Goal: Information Seeking & Learning: Learn about a topic

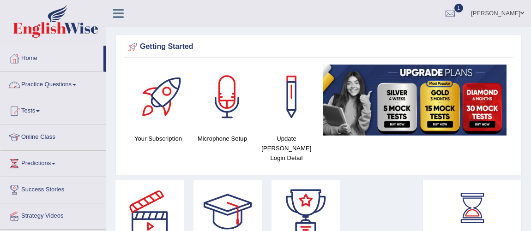
click at [58, 81] on link "Practice Questions" at bounding box center [52, 83] width 105 height 23
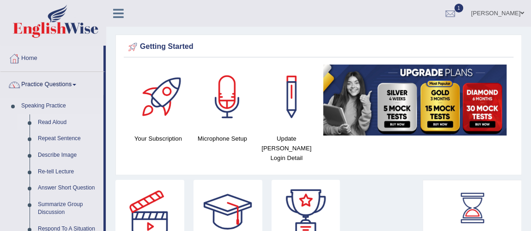
click at [52, 118] on link "Read Aloud" at bounding box center [69, 122] width 70 height 17
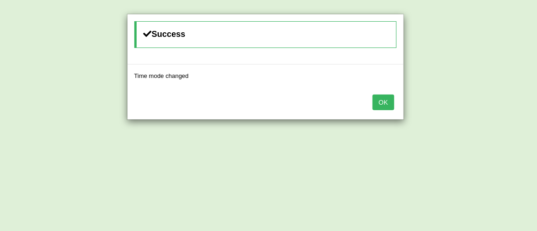
click at [380, 101] on button "OK" at bounding box center [382, 103] width 21 height 16
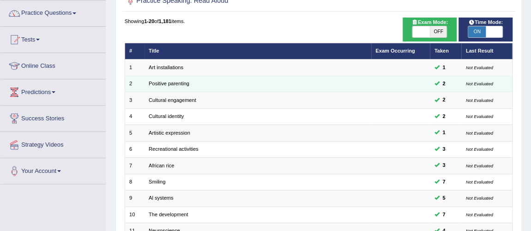
scroll to position [84, 0]
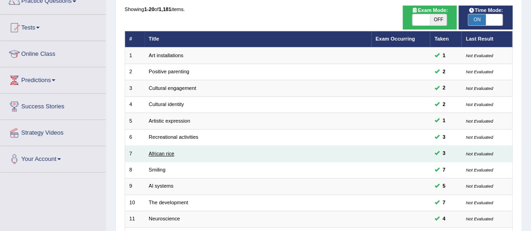
click at [159, 152] on link "African rice" at bounding box center [161, 154] width 25 height 6
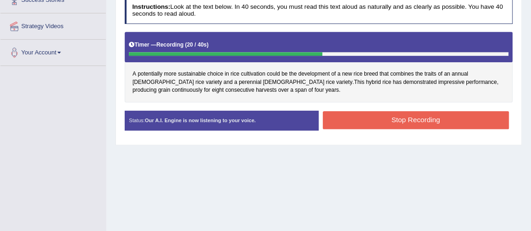
click at [361, 119] on button "Stop Recording" at bounding box center [416, 120] width 186 height 18
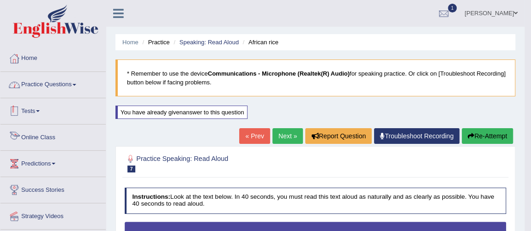
click at [45, 83] on link "Practice Questions" at bounding box center [52, 83] width 105 height 23
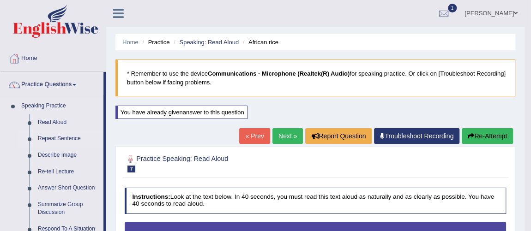
click at [66, 139] on link "Repeat Sentence" at bounding box center [69, 139] width 70 height 17
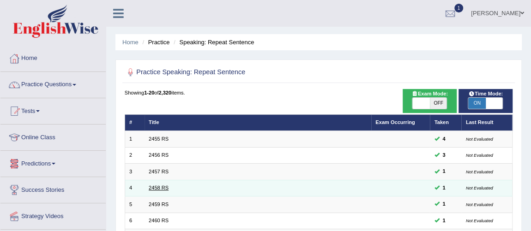
click at [149, 186] on link "2458 RS" at bounding box center [159, 188] width 20 height 6
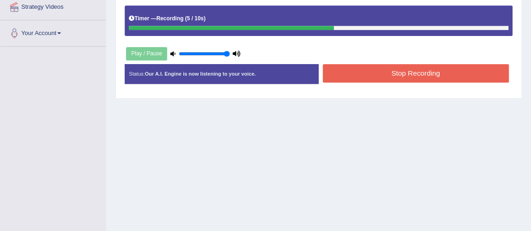
click at [367, 68] on button "Stop Recording" at bounding box center [416, 73] width 186 height 18
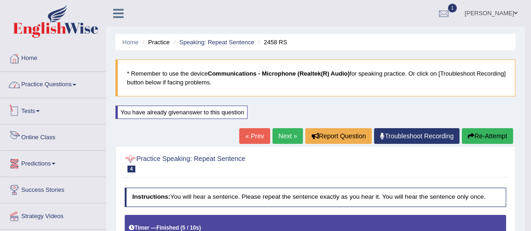
click at [64, 86] on link "Practice Questions" at bounding box center [52, 83] width 105 height 23
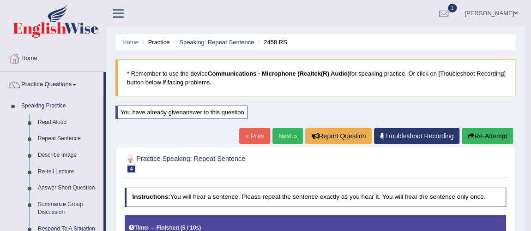
scroll to position [42, 0]
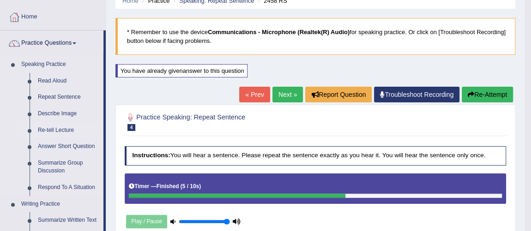
click at [49, 129] on link "Re-tell Lecture" at bounding box center [69, 130] width 70 height 17
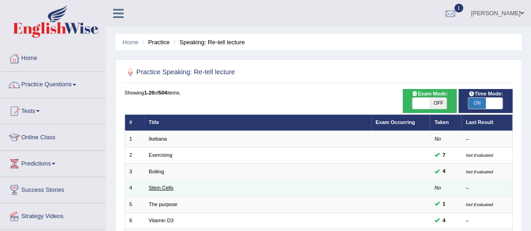
click at [151, 186] on link "Stem Cells" at bounding box center [161, 188] width 24 height 6
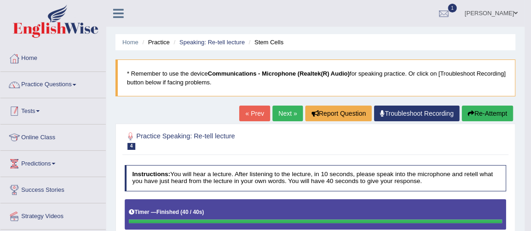
click at [66, 81] on link "Practice Questions" at bounding box center [52, 83] width 105 height 23
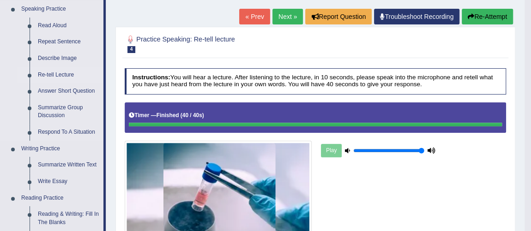
scroll to position [84, 0]
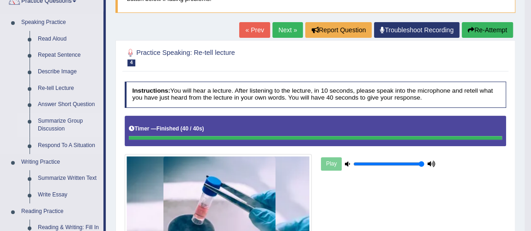
click at [60, 124] on link "Summarize Group Discussion" at bounding box center [69, 125] width 70 height 24
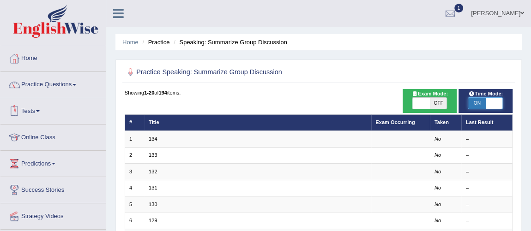
drag, startPoint x: 478, startPoint y: 101, endPoint x: 361, endPoint y: 96, distance: 116.4
drag, startPoint x: 493, startPoint y: 102, endPoint x: 450, endPoint y: 104, distance: 43.4
checkbox input "false"
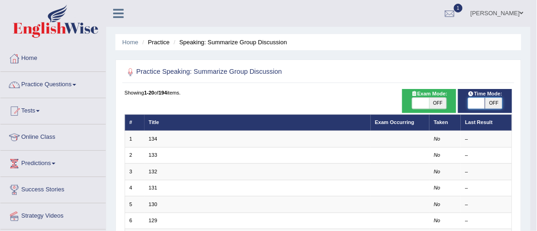
drag, startPoint x: 483, startPoint y: 104, endPoint x: 453, endPoint y: 104, distance: 29.5
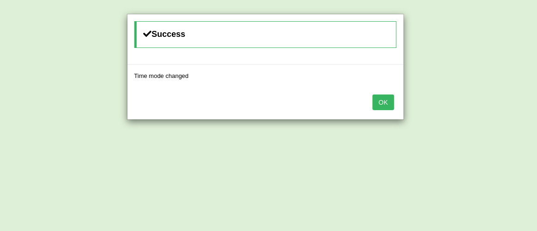
click at [381, 100] on button "OK" at bounding box center [382, 103] width 21 height 16
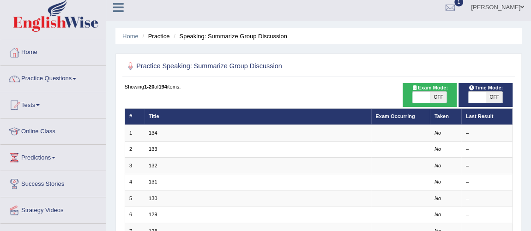
scroll to position [84, 0]
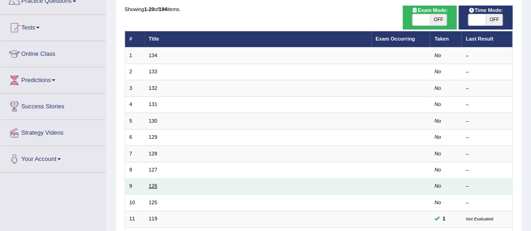
click at [150, 184] on link "126" at bounding box center [153, 186] width 8 height 6
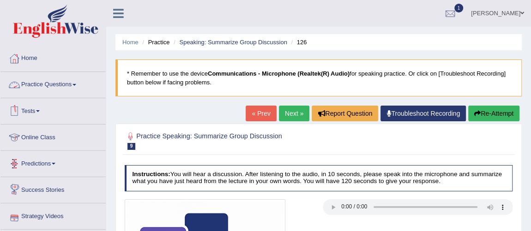
click at [49, 88] on link "Practice Questions" at bounding box center [52, 83] width 105 height 23
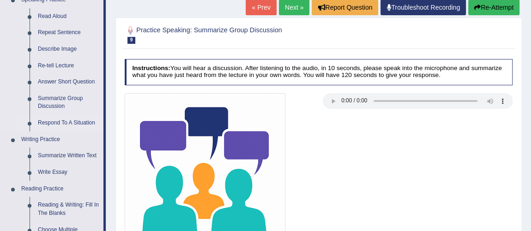
scroll to position [126, 0]
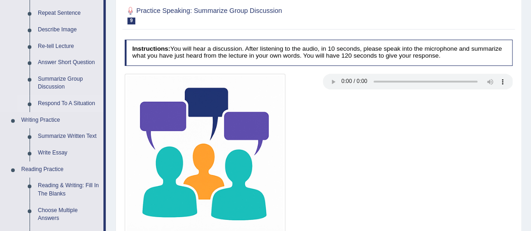
click at [62, 103] on link "Respond To A Situation" at bounding box center [69, 104] width 70 height 17
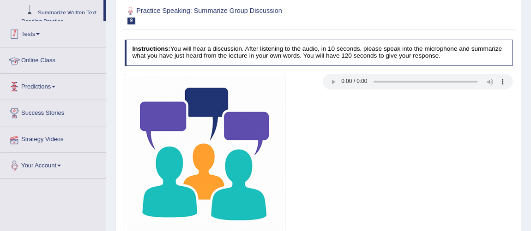
scroll to position [196, 0]
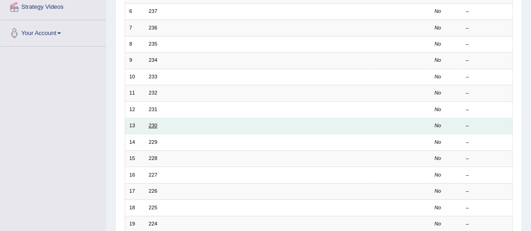
click at [154, 123] on link "230" at bounding box center [153, 126] width 8 height 6
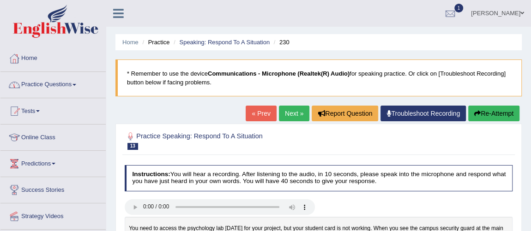
click at [32, 81] on link "Practice Questions" at bounding box center [52, 83] width 105 height 23
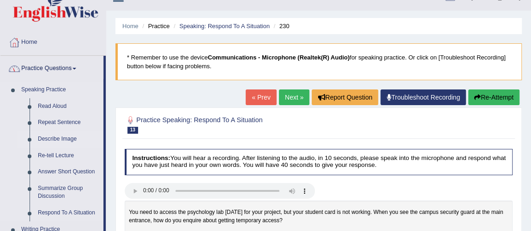
scroll to position [42, 0]
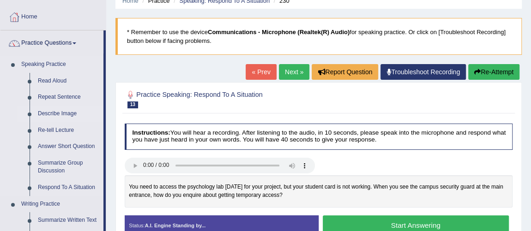
click at [59, 112] on link "Describe Image" at bounding box center [69, 114] width 70 height 17
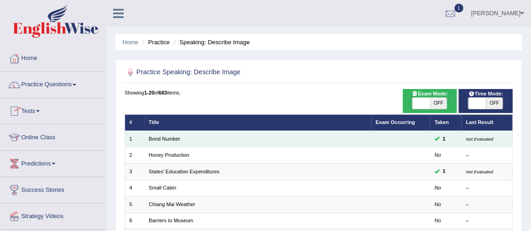
click at [161, 132] on td "Bond Number" at bounding box center [257, 139] width 227 height 16
click at [164, 138] on link "Bond Number" at bounding box center [164, 139] width 31 height 6
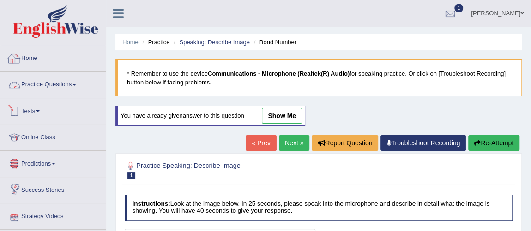
click at [64, 77] on link "Practice Questions" at bounding box center [52, 83] width 105 height 23
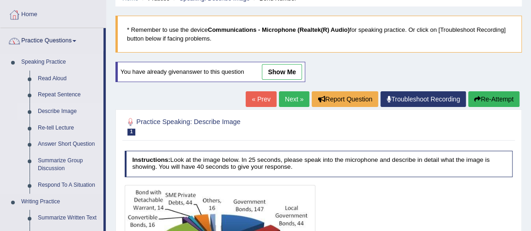
scroll to position [84, 0]
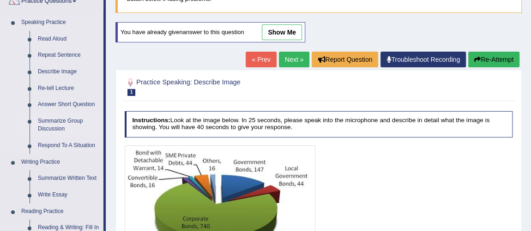
click at [66, 123] on link "Summarize Group Discussion" at bounding box center [69, 125] width 70 height 24
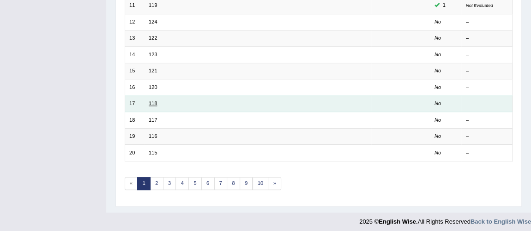
click at [151, 101] on link "118" at bounding box center [153, 104] width 8 height 6
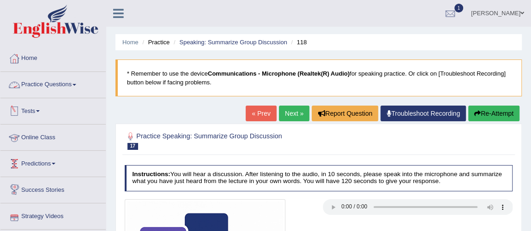
click at [48, 84] on link "Practice Questions" at bounding box center [52, 83] width 105 height 23
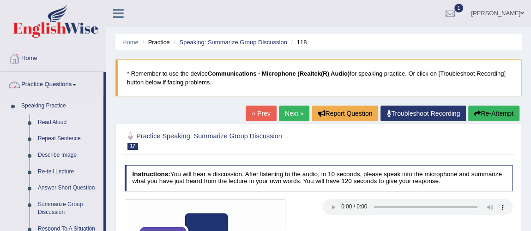
scroll to position [42, 0]
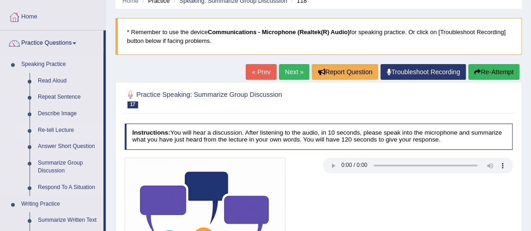
click at [70, 127] on link "Re-tell Lecture" at bounding box center [69, 130] width 70 height 17
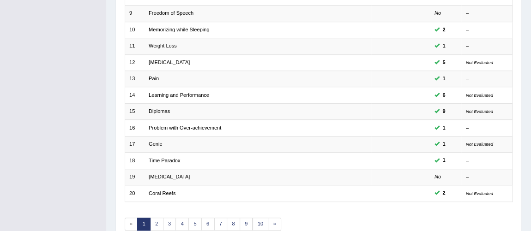
scroll to position [297, 0]
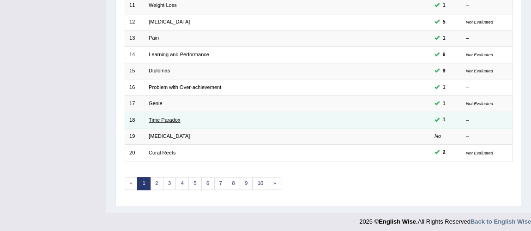
click at [176, 117] on link "Time Paradox" at bounding box center [164, 120] width 31 height 6
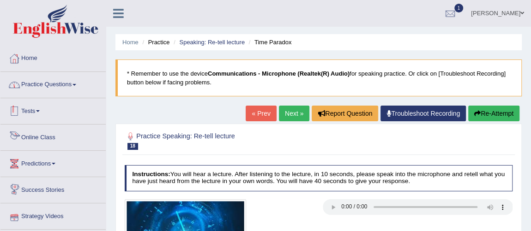
click at [61, 88] on link "Practice Questions" at bounding box center [52, 83] width 105 height 23
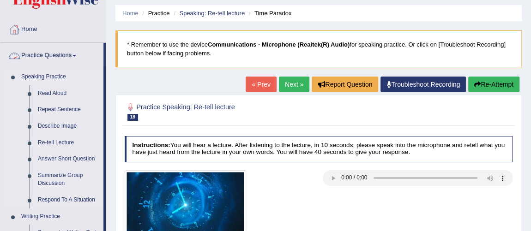
scroll to position [42, 0]
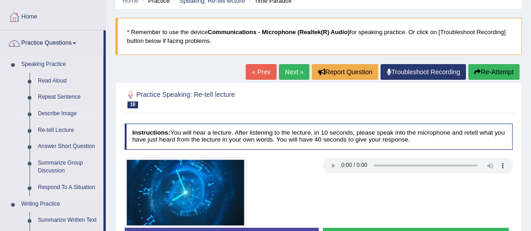
click at [66, 113] on link "Describe Image" at bounding box center [69, 114] width 70 height 17
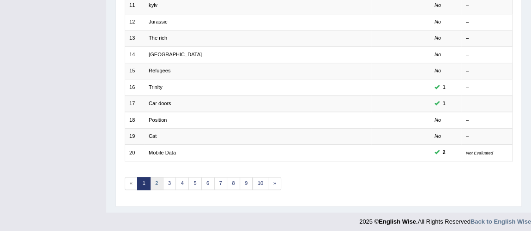
click at [158, 178] on link "2" at bounding box center [156, 183] width 13 height 13
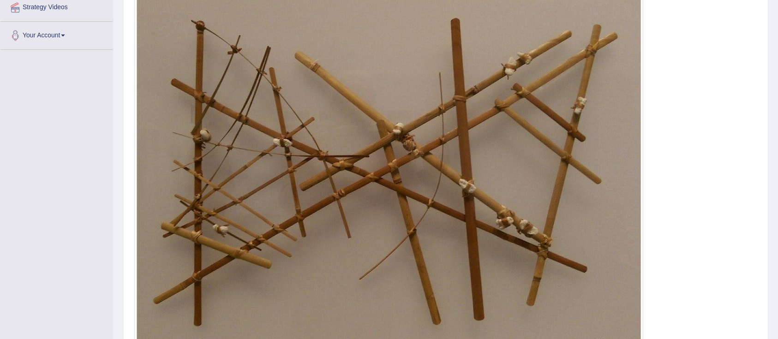
scroll to position [210, 0]
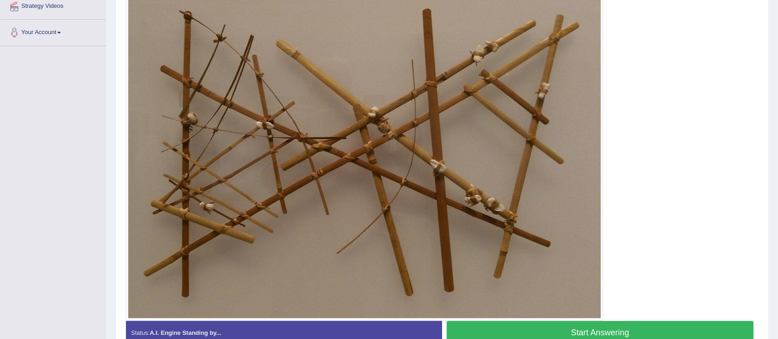
drag, startPoint x: 514, startPoint y: 0, endPoint x: 550, endPoint y: 203, distance: 206.2
click at [530, 203] on img at bounding box center [364, 153] width 472 height 330
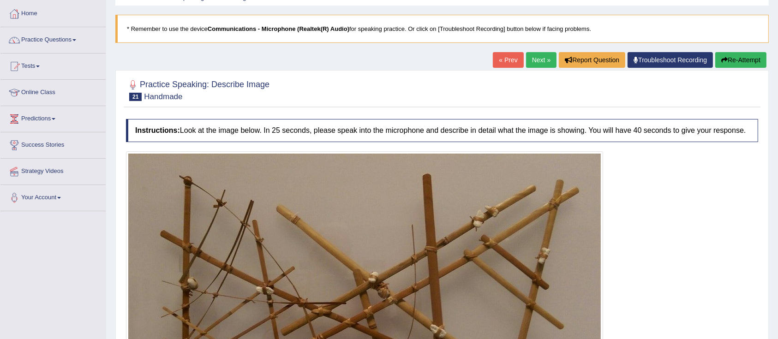
scroll to position [0, 0]
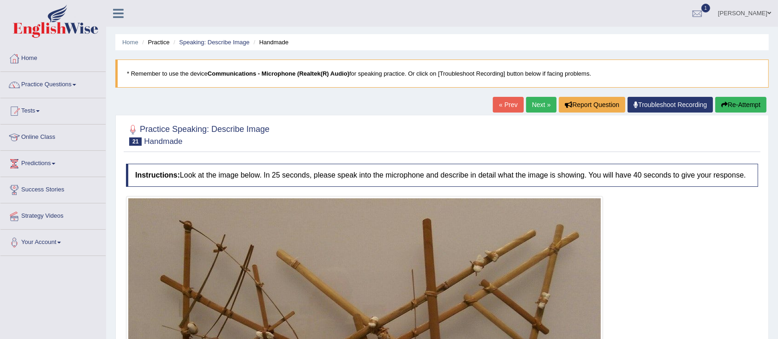
click at [530, 106] on link "Next »" at bounding box center [541, 105] width 30 height 16
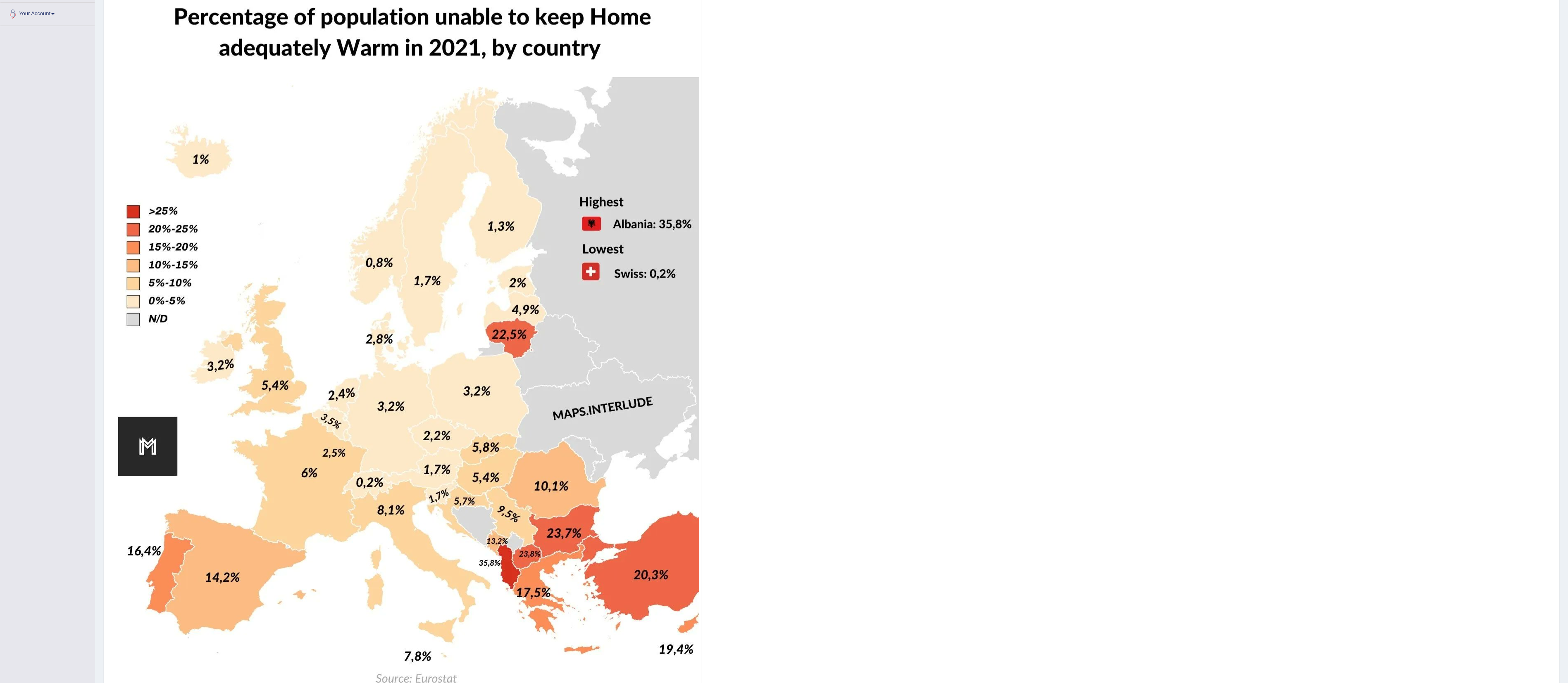
scroll to position [205, 0]
drag, startPoint x: 645, startPoint y: 0, endPoint x: 1037, endPoint y: 340, distance: 518.9
click at [696, 303] on div at bounding box center [831, 343] width 1437 height 745
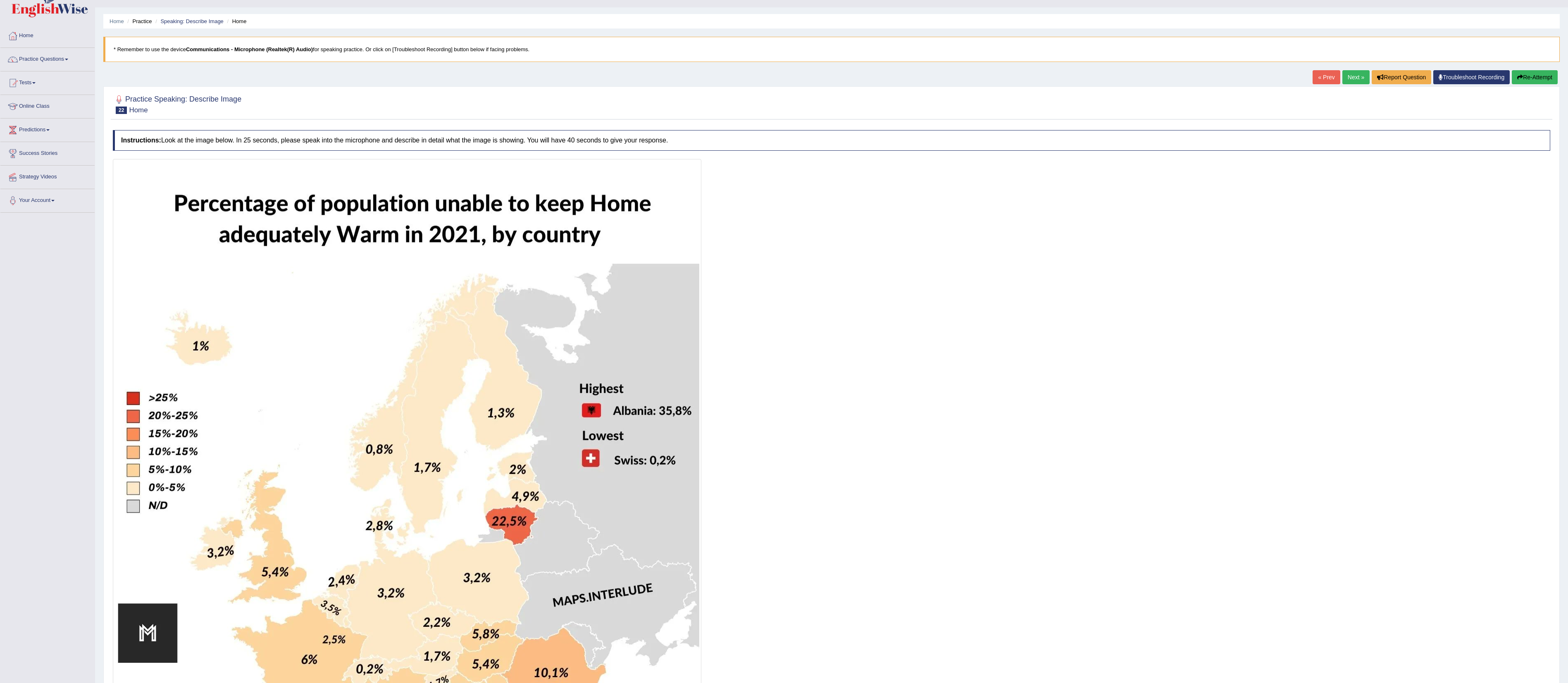
scroll to position [0, 0]
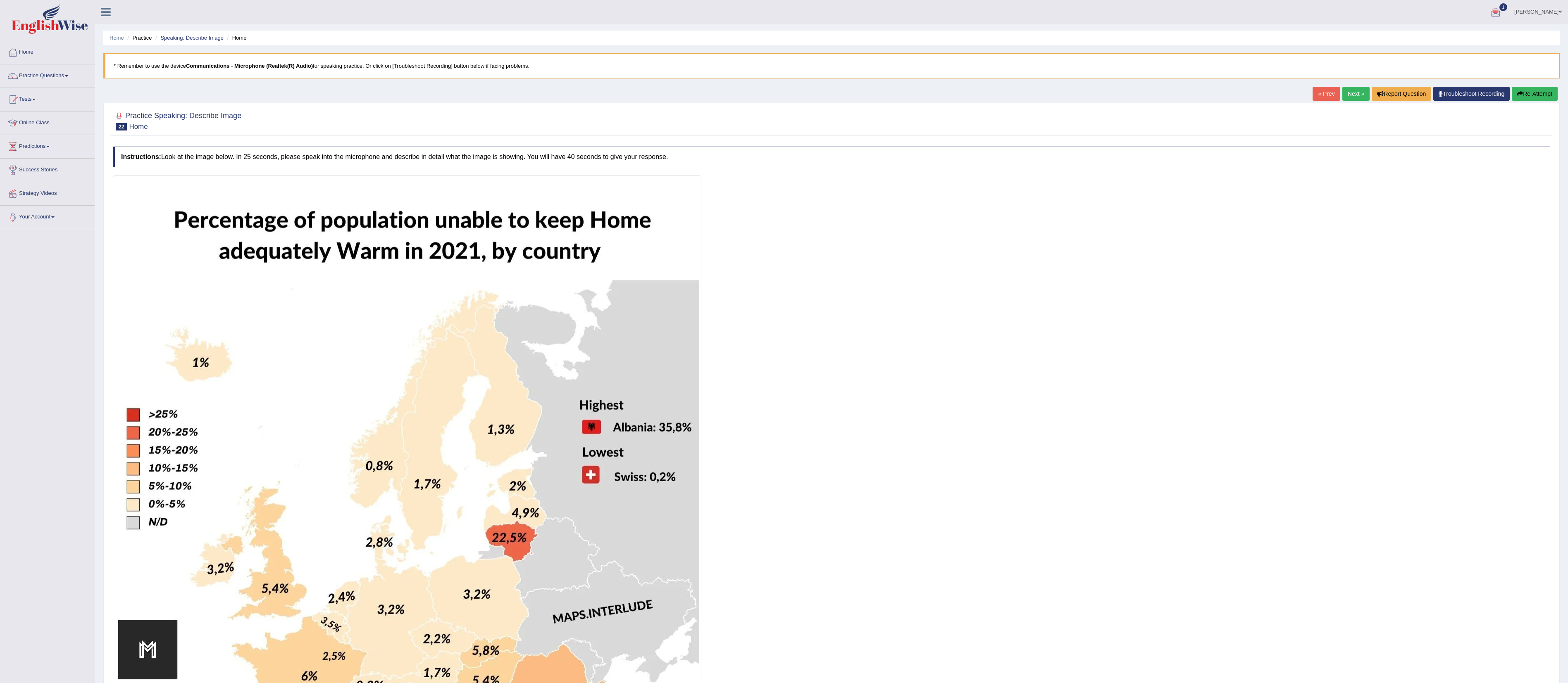
click at [696, 98] on link "Next »" at bounding box center [1356, 94] width 27 height 14
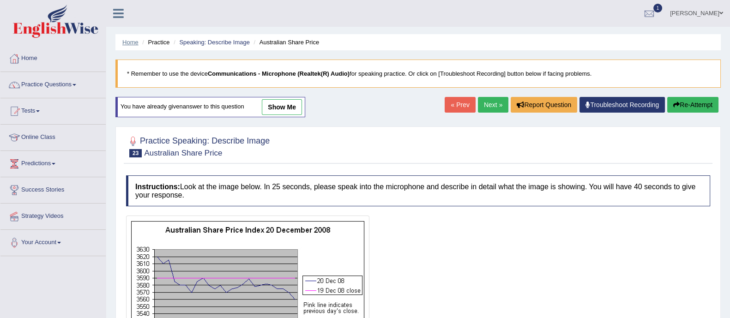
click at [131, 43] on link "Home" at bounding box center [130, 42] width 16 height 7
